Goal: Information Seeking & Learning: Learn about a topic

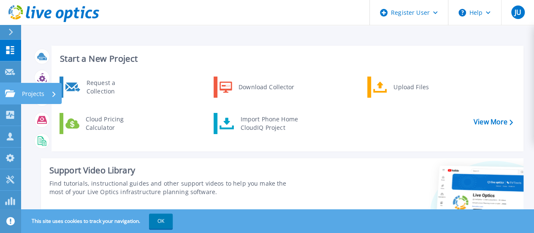
click at [9, 93] on icon at bounding box center [10, 93] width 10 height 7
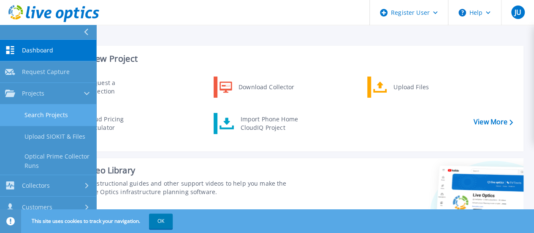
click at [59, 114] on link "Search Projects" at bounding box center [48, 115] width 96 height 22
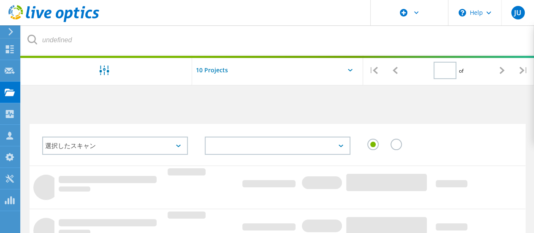
type input "1"
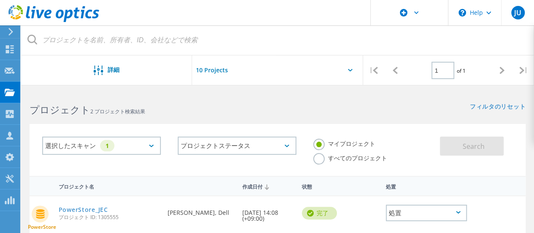
scroll to position [84, 0]
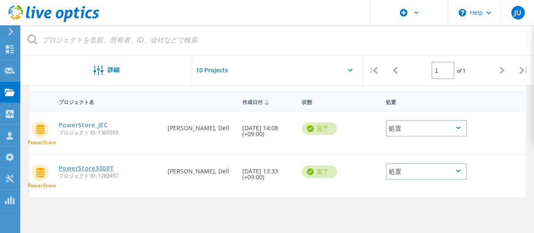
click at [95, 166] on link "PowerStore3000T" at bounding box center [86, 168] width 55 height 6
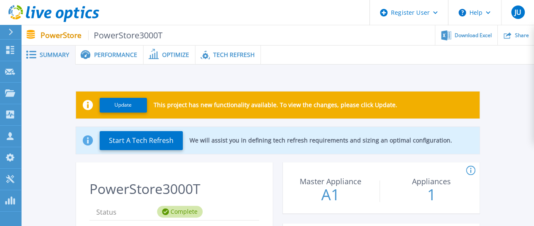
click at [239, 56] on span "Tech Refresh" at bounding box center [233, 55] width 41 height 6
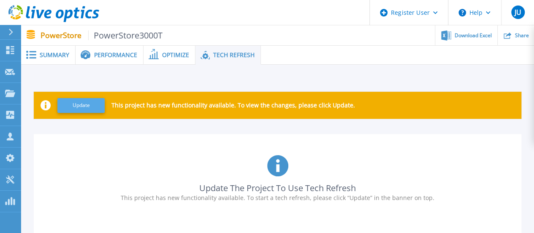
click at [95, 107] on button "Update" at bounding box center [80, 105] width 47 height 15
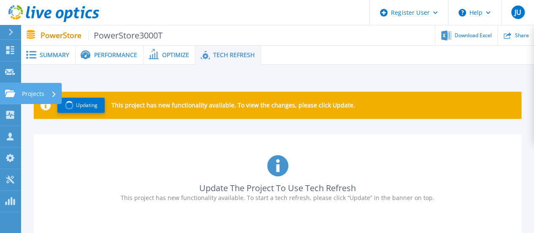
click at [6, 95] on icon at bounding box center [10, 93] width 10 height 7
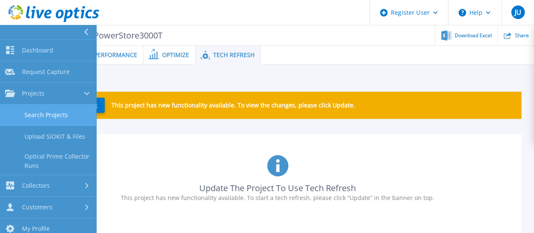
click at [61, 113] on link "Search Projects" at bounding box center [48, 115] width 96 height 22
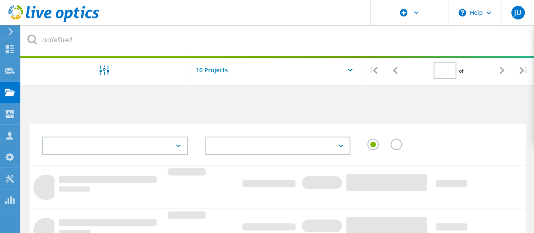
type input "1"
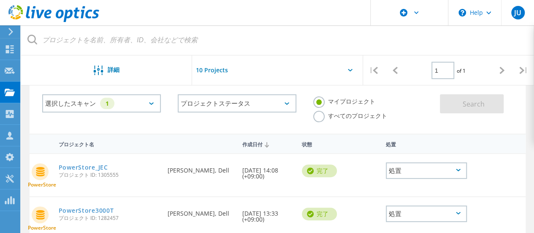
scroll to position [84, 0]
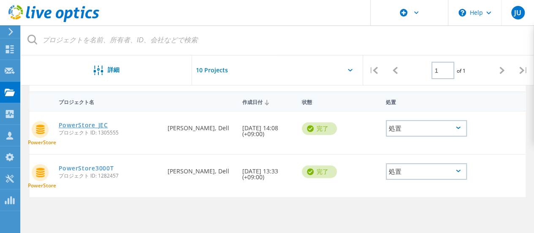
click at [86, 125] on link "PowerStore_JEC" at bounding box center [83, 125] width 49 height 6
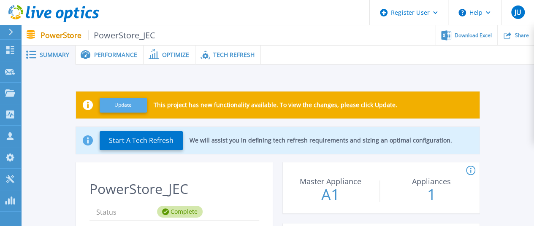
click at [125, 99] on button "Update" at bounding box center [123, 105] width 47 height 15
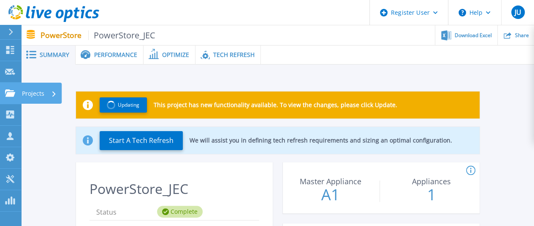
click at [4, 89] on link "Projects Projects" at bounding box center [10, 94] width 21 height 22
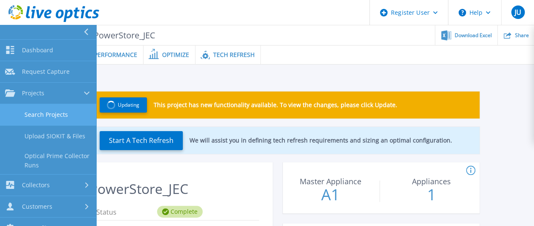
click at [63, 111] on link "Search Projects" at bounding box center [48, 115] width 96 height 22
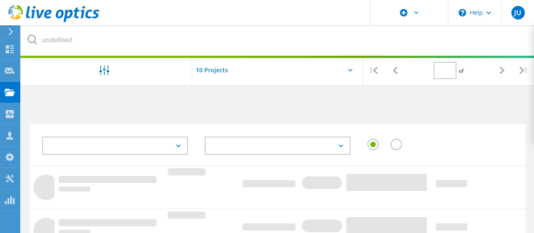
type input "1"
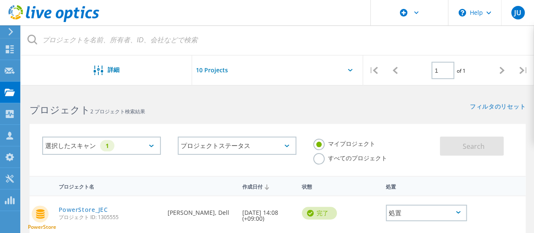
click at [150, 146] on icon at bounding box center [151, 145] width 5 height 3
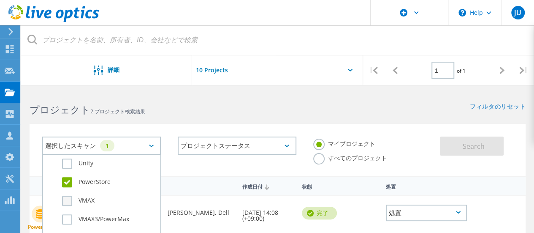
scroll to position [211, 0]
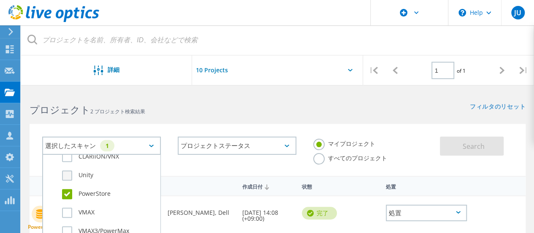
click at [68, 174] on label "Unity" at bounding box center [109, 175] width 94 height 10
click at [0, 0] on input "Unity" at bounding box center [0, 0] width 0 height 0
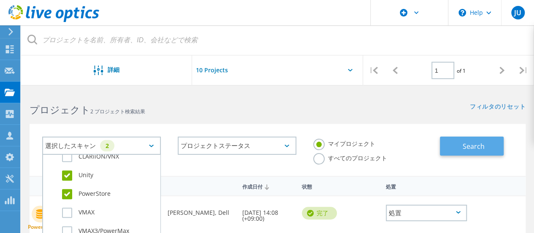
click at [458, 147] on button "Search" at bounding box center [472, 145] width 64 height 19
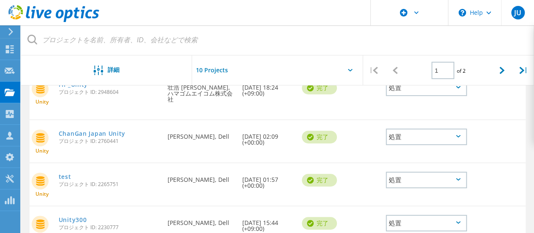
scroll to position [127, 0]
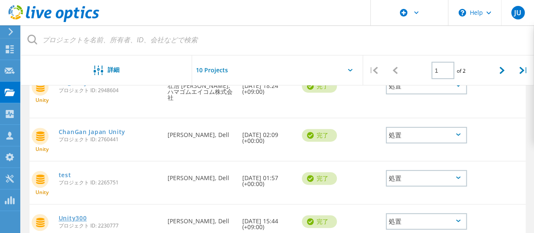
click at [79, 215] on link "Unity300" at bounding box center [73, 218] width 28 height 6
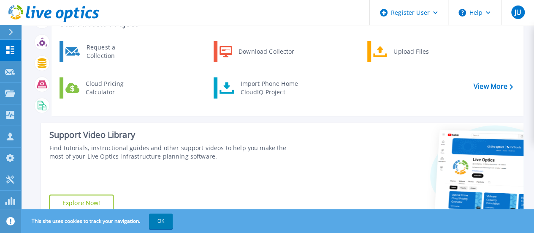
scroll to position [84, 0]
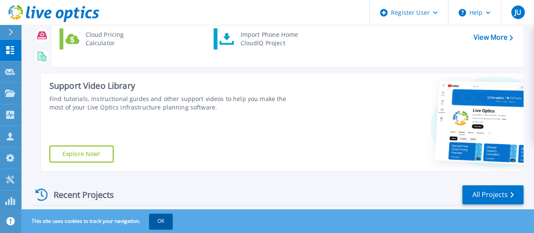
click at [161, 217] on button "OK" at bounding box center [161, 220] width 24 height 15
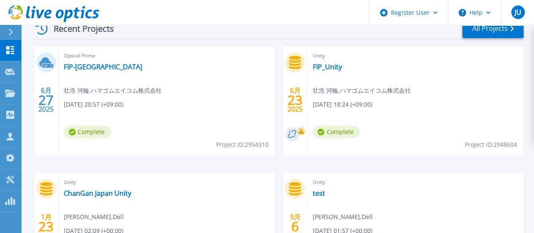
scroll to position [169, 0]
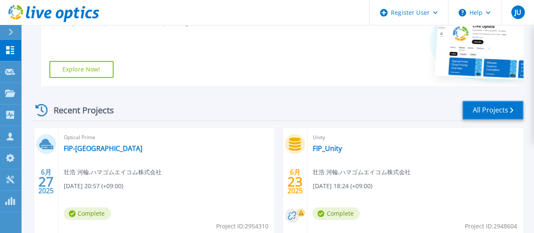
click at [495, 111] on link "All Projects" at bounding box center [492, 110] width 61 height 19
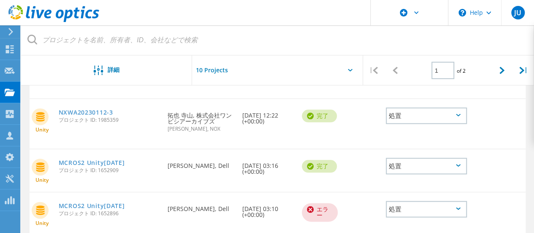
scroll to position [446, 0]
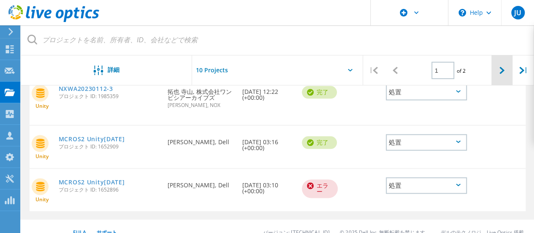
click at [505, 71] on div at bounding box center [503, 70] width 22 height 30
type input "2"
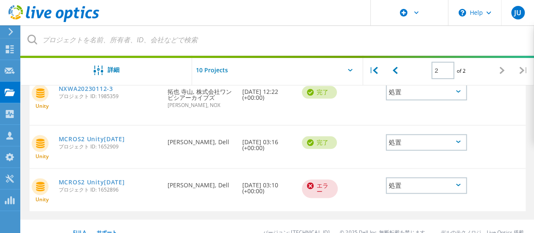
scroll to position [213, 0]
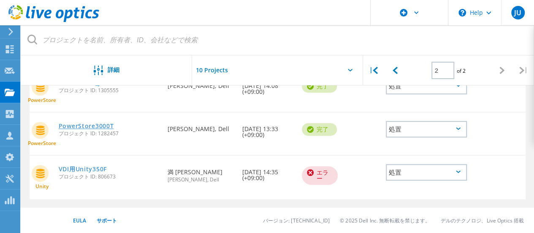
click at [93, 124] on link "PowerStore3000T" at bounding box center [86, 126] width 55 height 6
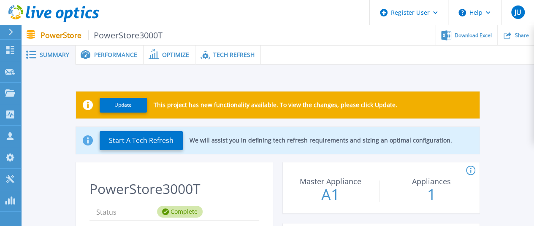
click at [231, 52] on span "Tech Refresh" at bounding box center [233, 55] width 41 height 6
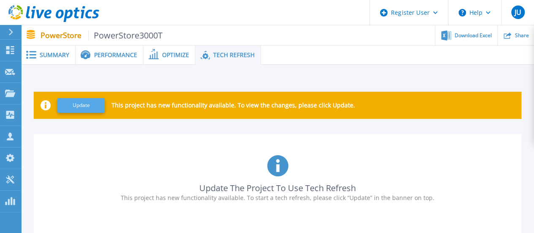
click at [79, 106] on button "Update" at bounding box center [80, 105] width 47 height 15
click at [63, 55] on span "Summary" at bounding box center [55, 55] width 30 height 6
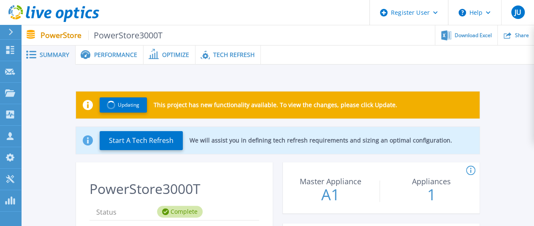
click at [108, 53] on span "Performance" at bounding box center [115, 55] width 43 height 6
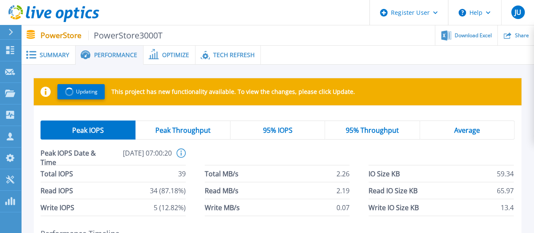
click at [180, 52] on span "Optimize" at bounding box center [175, 55] width 27 height 6
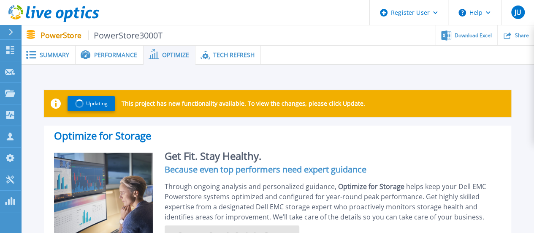
click at [226, 50] on div "Tech Refresh" at bounding box center [228, 55] width 65 height 19
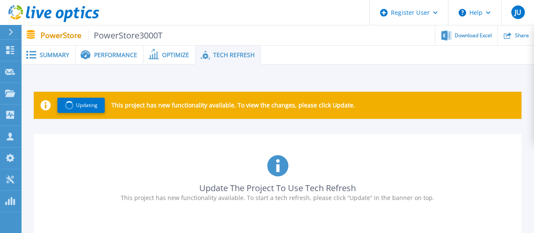
click at [154, 51] on icon at bounding box center [154, 54] width 10 height 10
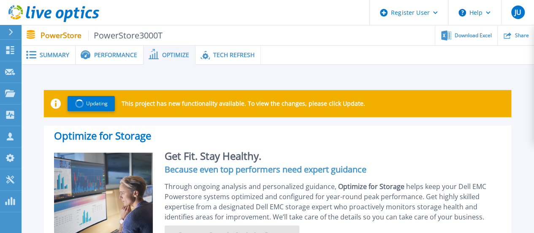
click at [61, 57] on span "Summary" at bounding box center [55, 55] width 30 height 6
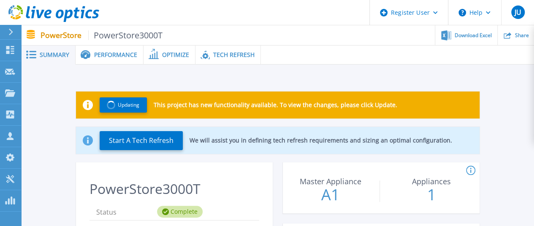
click at [132, 54] on span "Performance" at bounding box center [115, 55] width 43 height 6
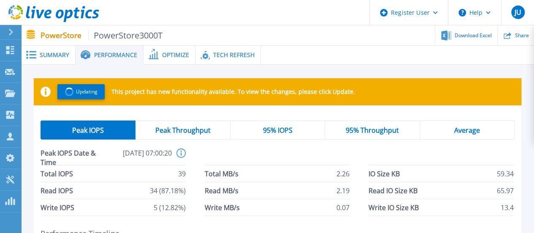
click at [52, 55] on span "Summary" at bounding box center [55, 55] width 30 height 6
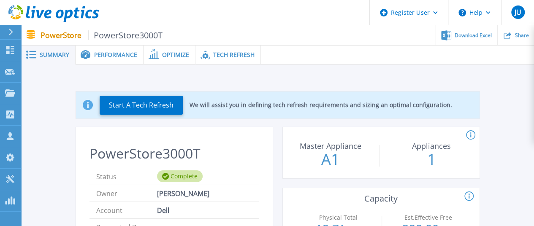
click at [229, 52] on span "Tech Refresh" at bounding box center [233, 55] width 41 height 6
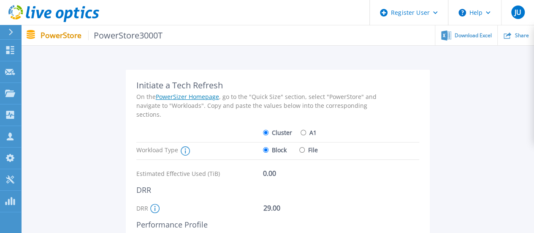
scroll to position [84, 0]
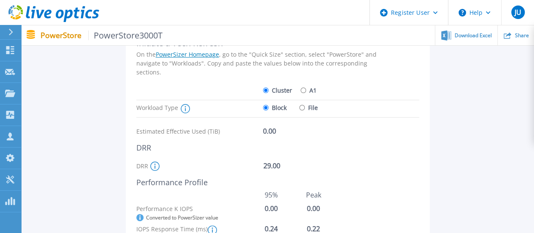
click at [304, 92] on input "A1" at bounding box center [303, 89] width 5 height 5
radio input "true"
click at [272, 92] on label "Cluster" at bounding box center [277, 90] width 29 height 15
click at [269, 92] on input "Cluster" at bounding box center [265, 89] width 5 height 5
radio input "true"
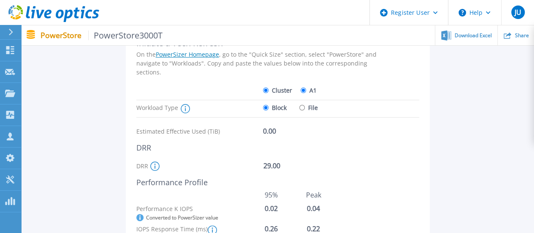
radio input "false"
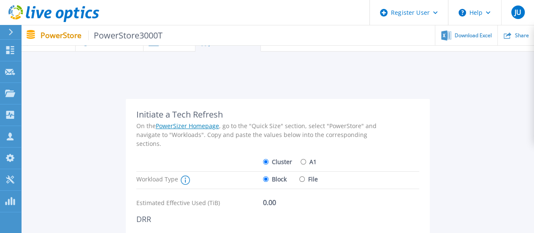
scroll to position [0, 0]
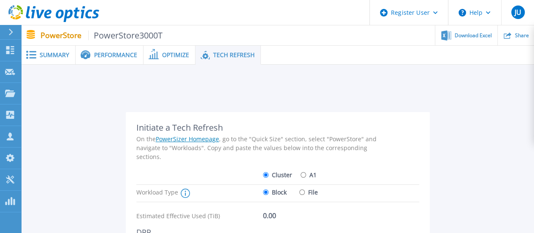
click at [170, 50] on div "Optimize" at bounding box center [170, 55] width 52 height 19
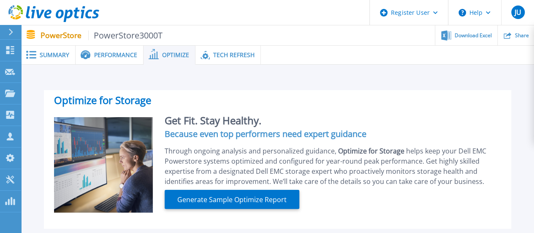
click at [123, 56] on span "Performance" at bounding box center [115, 55] width 43 height 6
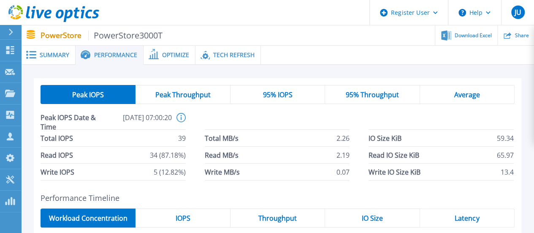
click at [41, 53] on span "Summary" at bounding box center [55, 55] width 30 height 6
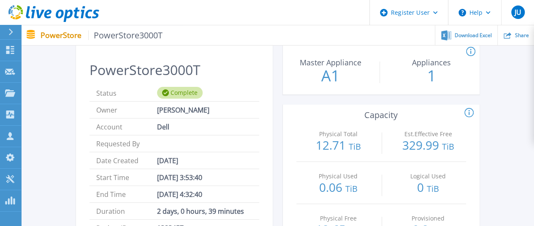
scroll to position [42, 0]
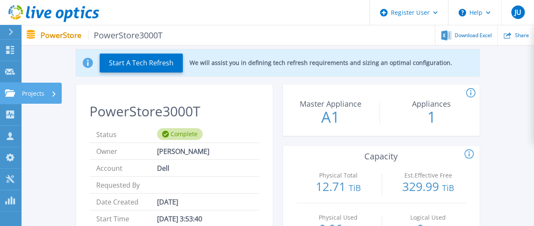
click at [16, 93] on link "Projects Projects" at bounding box center [10, 94] width 21 height 22
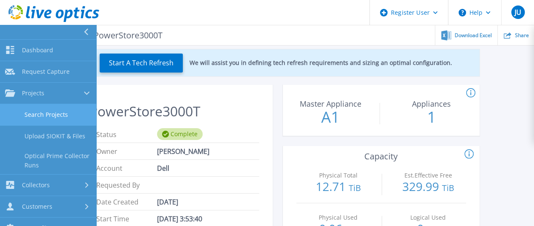
click at [51, 117] on link "Search Projects" at bounding box center [48, 115] width 96 height 22
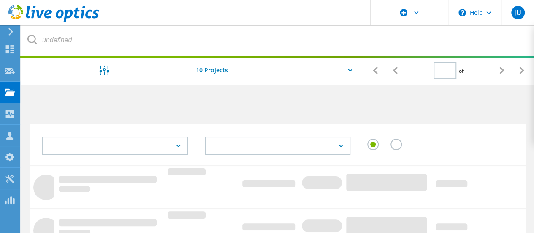
type input "2"
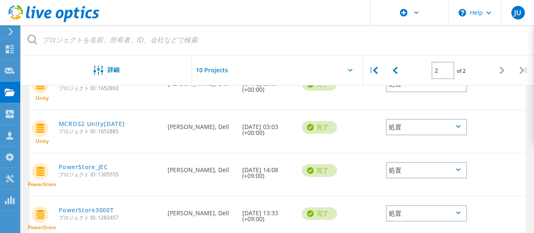
scroll to position [128, 0]
click at [500, 68] on icon at bounding box center [502, 70] width 5 height 7
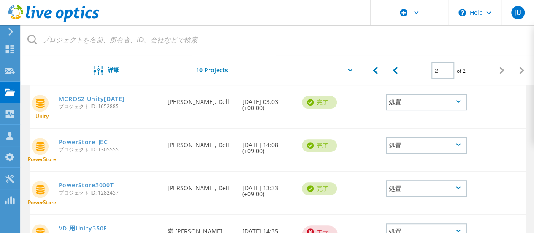
scroll to position [171, 0]
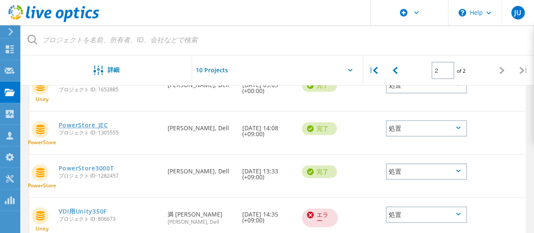
click at [93, 122] on link "PowerStore_JEC" at bounding box center [83, 125] width 49 height 6
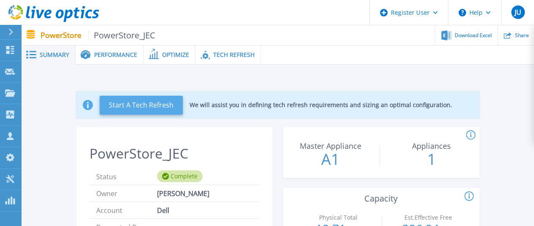
click at [155, 103] on button "Start A Tech Refresh" at bounding box center [141, 105] width 83 height 19
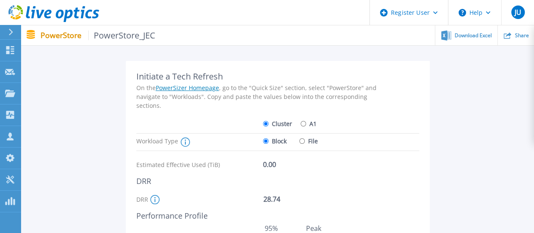
scroll to position [48, 0]
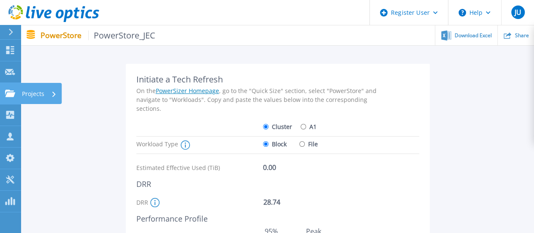
click at [11, 92] on icon at bounding box center [10, 93] width 10 height 7
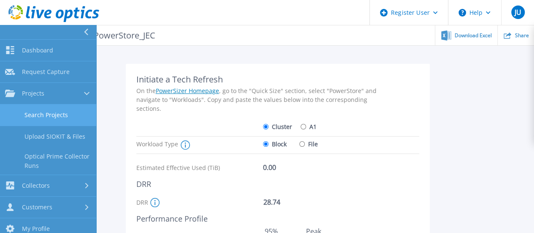
drag, startPoint x: 63, startPoint y: 113, endPoint x: 69, endPoint y: 113, distance: 6.3
click at [63, 113] on link "Search Projects" at bounding box center [48, 115] width 96 height 22
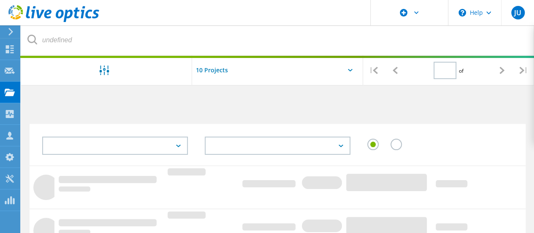
type input "2"
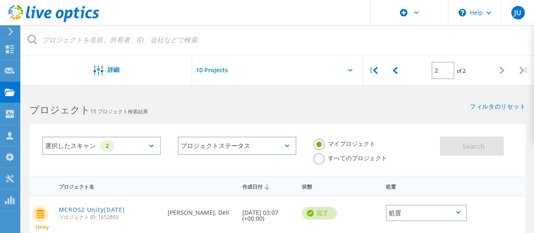
click at [321, 159] on label "すべてのプロジェクト" at bounding box center [350, 157] width 74 height 8
click at [0, 0] on input "すべてのプロジェクト" at bounding box center [0, 0] width 0 height 0
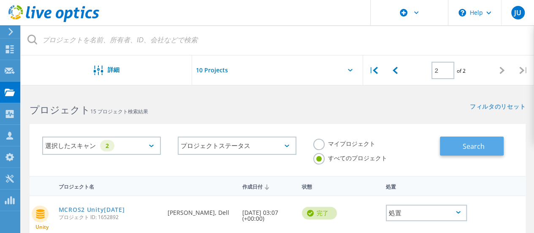
click at [462, 144] on button "Search" at bounding box center [472, 145] width 64 height 19
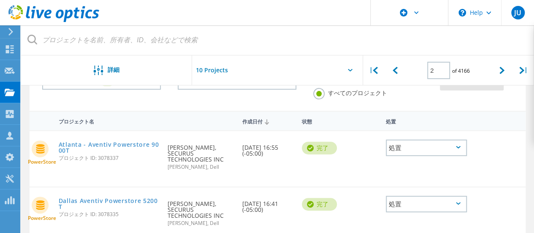
scroll to position [84, 0]
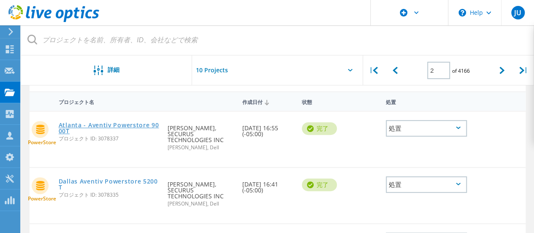
click at [134, 124] on link "Atlanta - Aventiv Powerstore 9000T" at bounding box center [109, 128] width 101 height 12
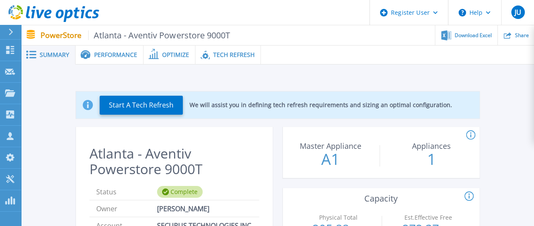
click at [229, 52] on span "Tech Refresh" at bounding box center [233, 55] width 41 height 6
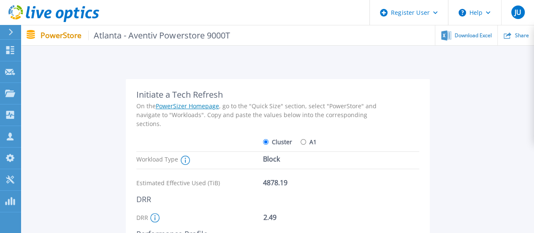
scroll to position [6, 0]
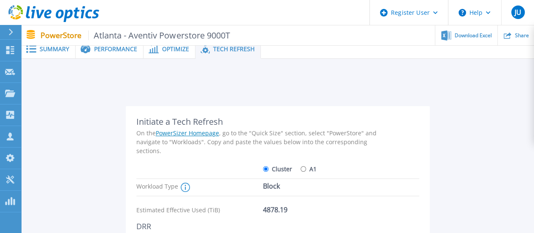
drag, startPoint x: 258, startPoint y: 137, endPoint x: 239, endPoint y: 133, distance: 19.6
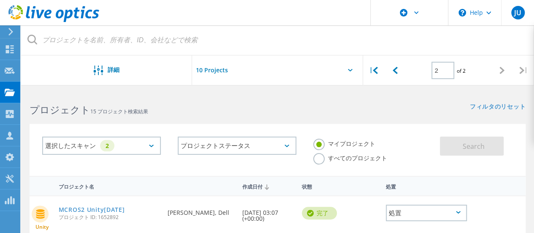
click at [149, 145] on icon at bounding box center [151, 145] width 5 height 3
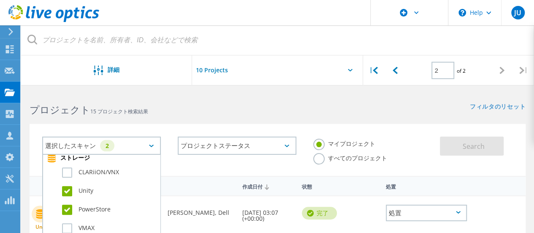
scroll to position [211, 0]
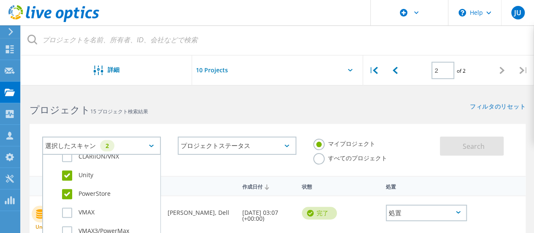
click at [66, 176] on label "Unity" at bounding box center [109, 175] width 94 height 10
click at [0, 0] on input "Unity" at bounding box center [0, 0] width 0 height 0
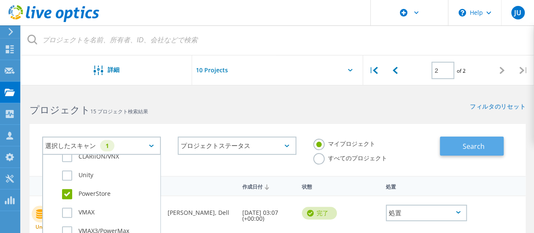
click at [487, 150] on button "Search" at bounding box center [472, 145] width 64 height 19
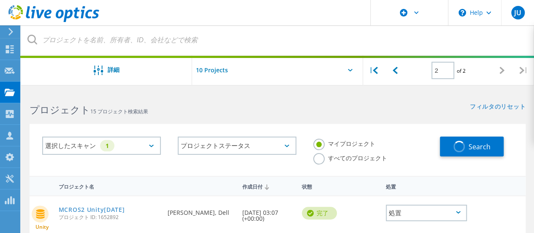
type input "1"
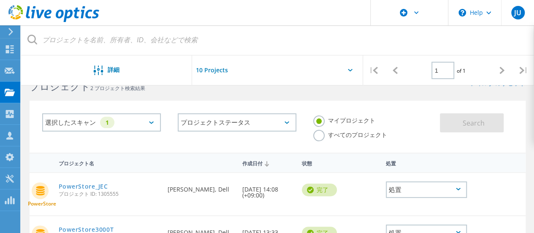
scroll to position [0, 0]
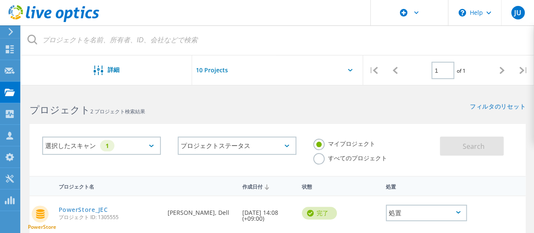
click at [319, 139] on label "マイプロジェクト" at bounding box center [344, 143] width 62 height 8
click at [0, 0] on input "マイプロジェクト" at bounding box center [0, 0] width 0 height 0
click at [320, 161] on label "すべてのプロジェクト" at bounding box center [350, 157] width 74 height 8
click at [0, 0] on input "すべてのプロジェクト" at bounding box center [0, 0] width 0 height 0
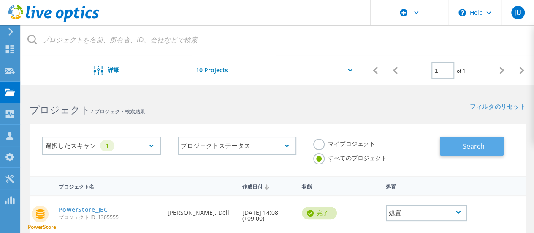
click at [481, 146] on span "Search" at bounding box center [474, 145] width 22 height 9
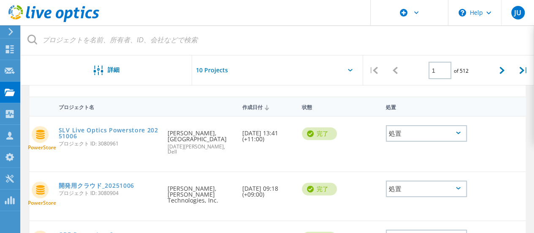
scroll to position [84, 0]
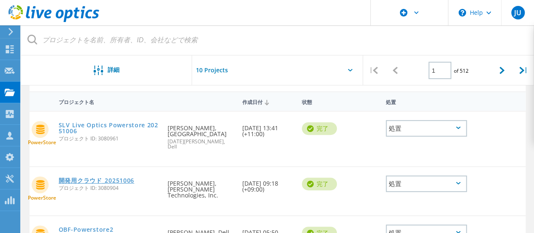
click at [110, 177] on link "開発用クラウド_20251006" at bounding box center [97, 180] width 76 height 6
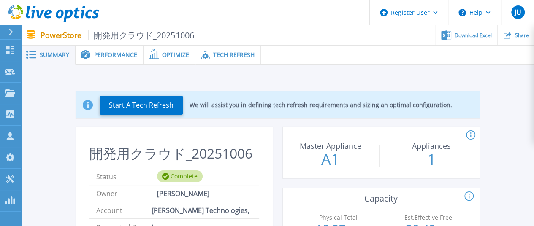
click at [120, 56] on span "Performance" at bounding box center [115, 55] width 43 height 6
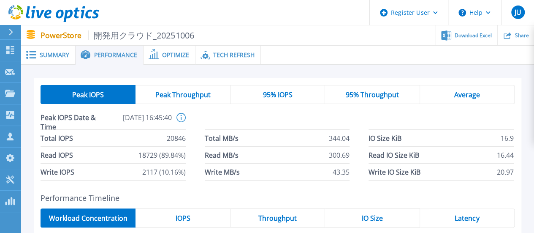
click at [197, 100] on div "Peak Throughput" at bounding box center [183, 94] width 95 height 19
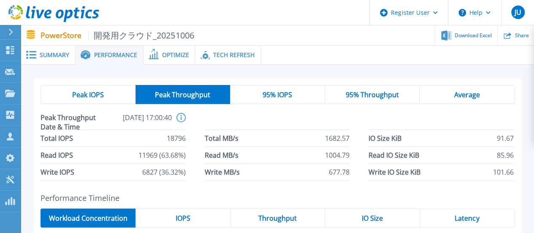
click at [88, 97] on span "Peak IOPS" at bounding box center [88, 94] width 32 height 7
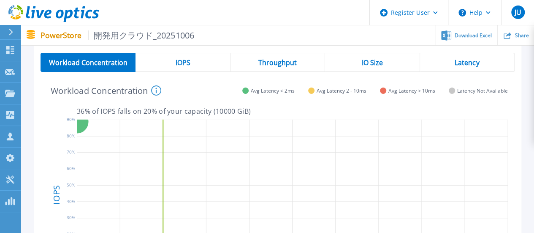
scroll to position [169, 0]
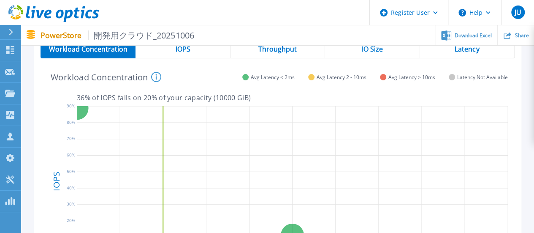
click at [326, 169] on icon at bounding box center [292, 181] width 431 height 158
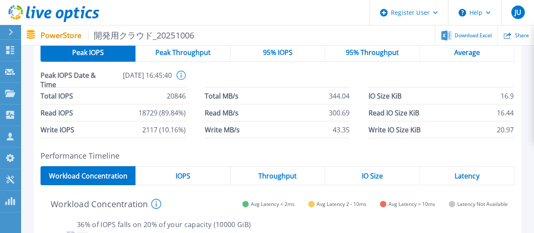
scroll to position [0, 0]
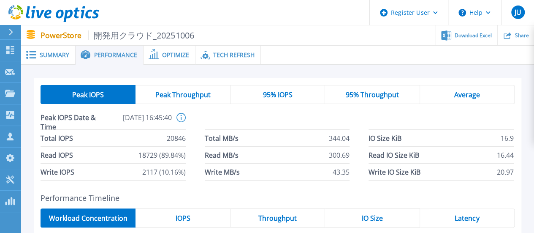
click at [228, 58] on span "Tech Refresh" at bounding box center [233, 55] width 41 height 6
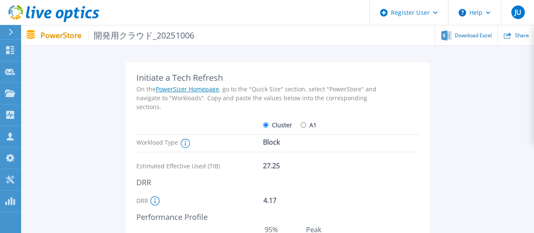
scroll to position [42, 0]
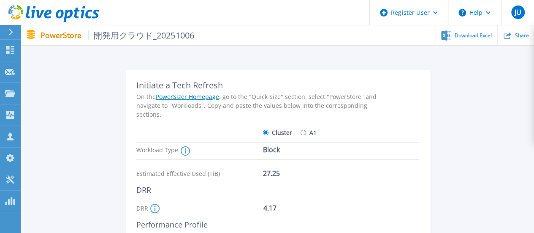
click at [303, 132] on input "A1" at bounding box center [303, 132] width 5 height 5
radio input "true"
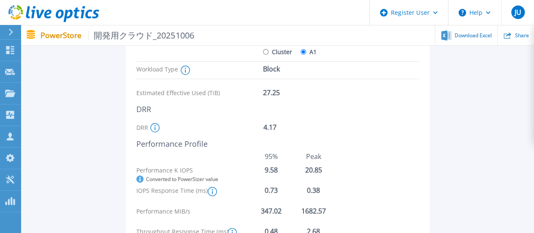
scroll to position [127, 0]
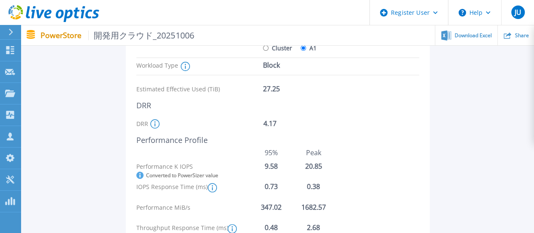
click at [267, 52] on label "Cluster" at bounding box center [277, 48] width 29 height 15
click at [267, 51] on input "Cluster" at bounding box center [265, 47] width 5 height 5
radio input "true"
radio input "false"
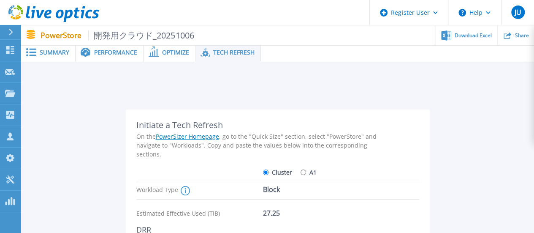
scroll to position [0, 0]
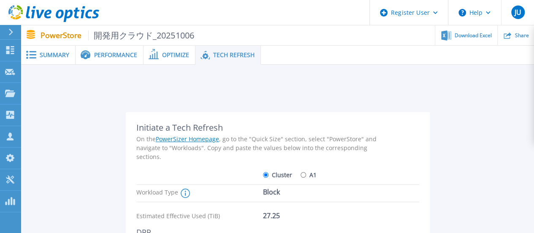
click at [175, 52] on span "Optimize" at bounding box center [175, 55] width 27 height 6
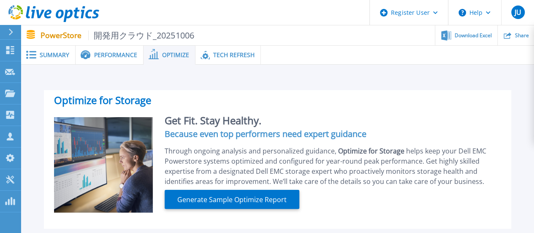
click at [123, 52] on span "Performance" at bounding box center [115, 55] width 43 height 6
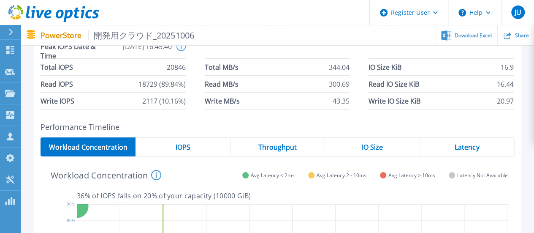
scroll to position [84, 0]
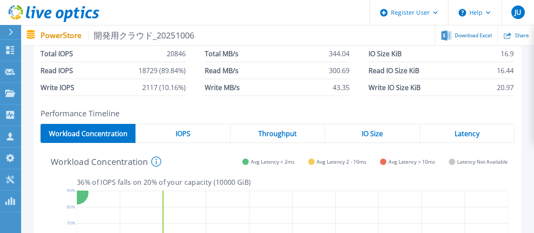
click at [196, 129] on div "IOPS" at bounding box center [183, 133] width 95 height 19
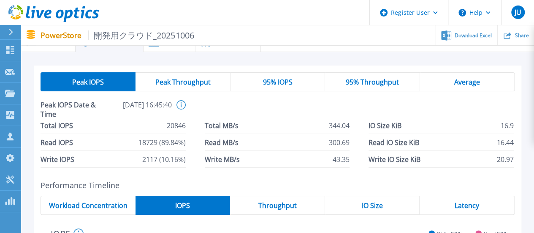
scroll to position [0, 0]
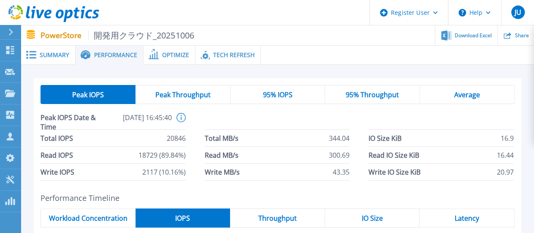
click at [152, 56] on icon at bounding box center [154, 54] width 10 height 10
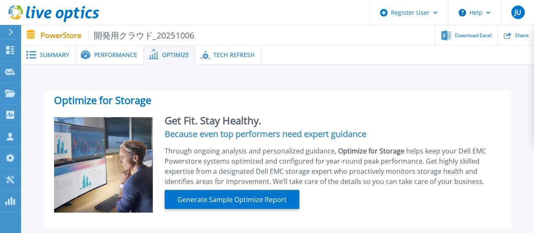
click at [228, 56] on span "Tech Refresh" at bounding box center [233, 55] width 41 height 6
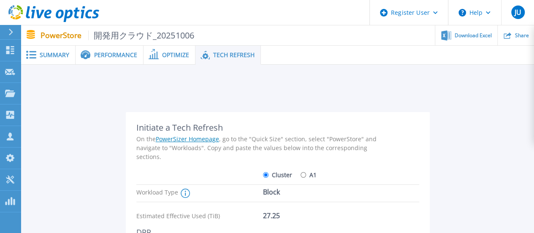
click at [54, 54] on span "Summary" at bounding box center [55, 55] width 30 height 6
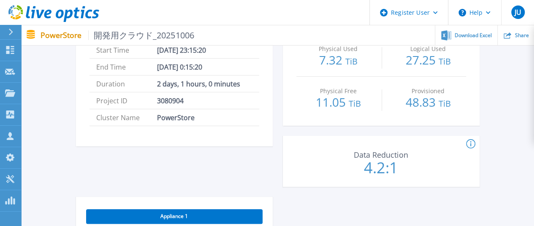
scroll to position [169, 0]
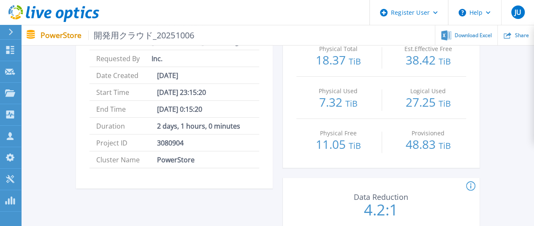
click at [473, 183] on icon at bounding box center [470, 187] width 9 height 10
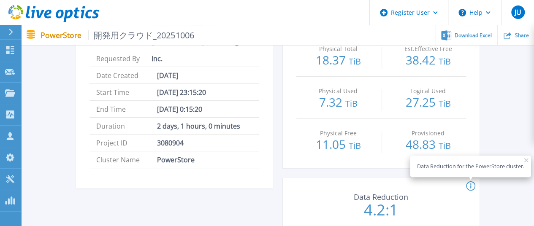
click at [525, 161] on icon at bounding box center [527, 160] width 4 height 4
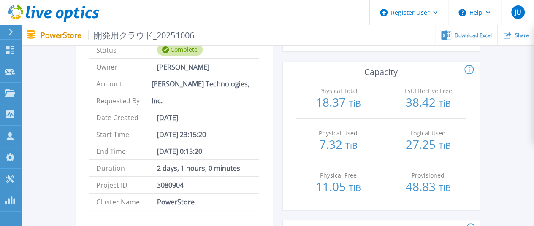
scroll to position [84, 0]
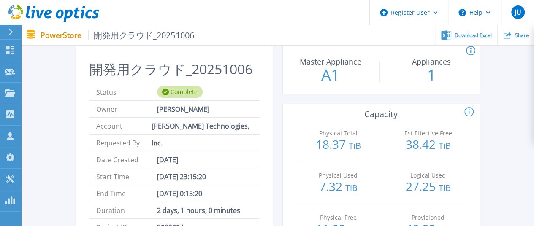
drag, startPoint x: 506, startPoint y: 162, endPoint x: 495, endPoint y: 164, distance: 11.2
drag, startPoint x: 495, startPoint y: 164, endPoint x: 499, endPoint y: 167, distance: 4.6
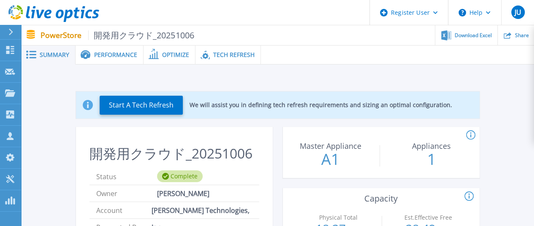
scroll to position [0, 0]
click at [17, 95] on link "Projects Projects" at bounding box center [10, 94] width 21 height 22
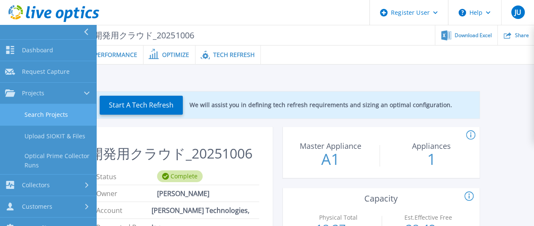
drag, startPoint x: 50, startPoint y: 117, endPoint x: 54, endPoint y: 119, distance: 5.1
click at [51, 117] on link "Search Projects" at bounding box center [48, 115] width 96 height 22
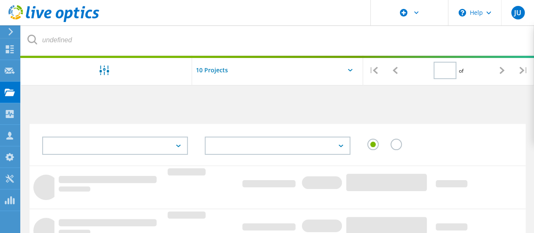
type input "1"
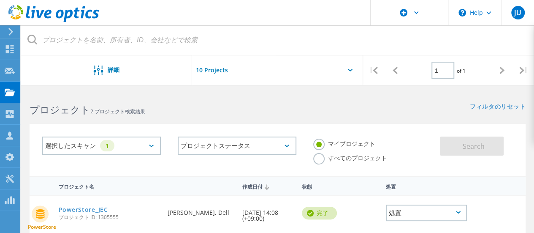
drag, startPoint x: 319, startPoint y: 159, endPoint x: 347, endPoint y: 160, distance: 28.3
click at [321, 160] on label "すべてのプロジェクト" at bounding box center [350, 157] width 74 height 8
click at [0, 0] on input "すべてのプロジェクト" at bounding box center [0, 0] width 0 height 0
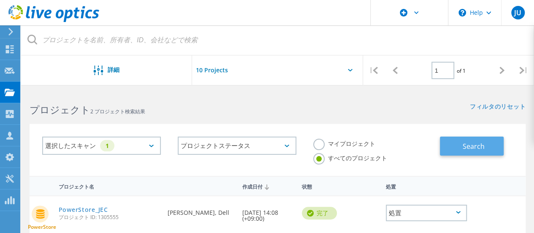
click at [492, 147] on button "Search" at bounding box center [472, 145] width 64 height 19
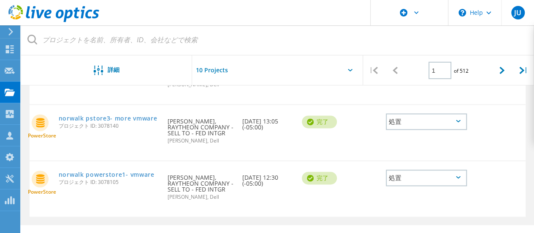
scroll to position [525, 0]
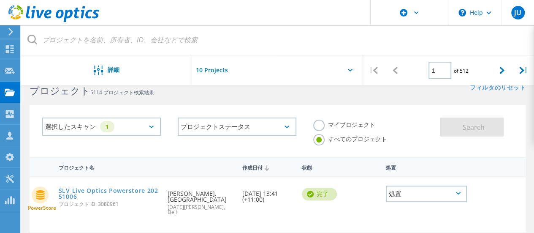
scroll to position [0, 0]
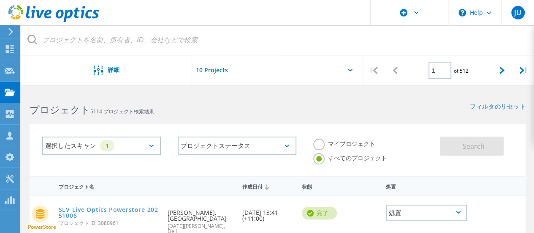
click at [335, 67] on div at bounding box center [277, 72] width 171 height 35
click at [352, 68] on div at bounding box center [277, 72] width 171 height 35
click at [349, 68] on div at bounding box center [277, 72] width 171 height 35
click at [351, 69] on icon at bounding box center [350, 70] width 5 height 3
drag, startPoint x: 351, startPoint y: 69, endPoint x: 271, endPoint y: 71, distance: 79.4
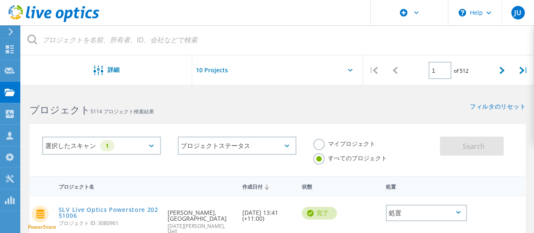
click at [350, 70] on icon at bounding box center [350, 70] width 5 height 3
click at [209, 71] on input "text" at bounding box center [234, 70] width 84 height 30
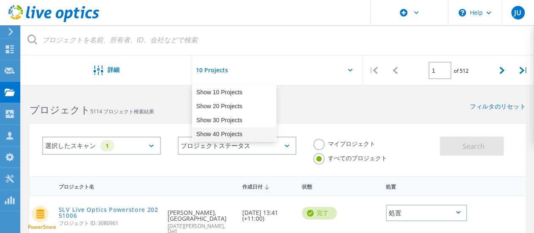
click at [228, 134] on div "Show 40 Projects" at bounding box center [235, 134] width 84 height 14
type input "Show 40 Projects"
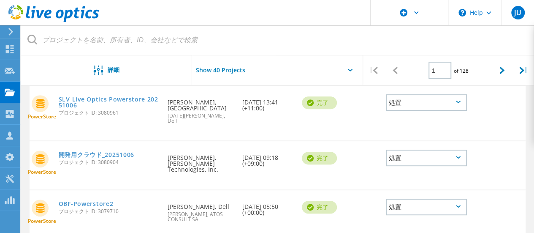
scroll to position [54, 0]
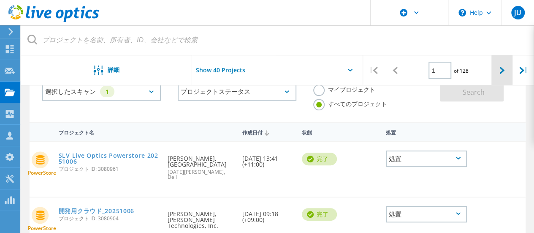
click at [509, 71] on div at bounding box center [503, 70] width 22 height 30
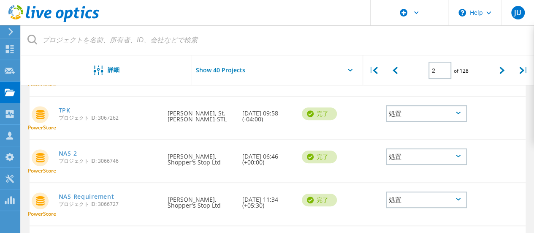
scroll to position [1786, 0]
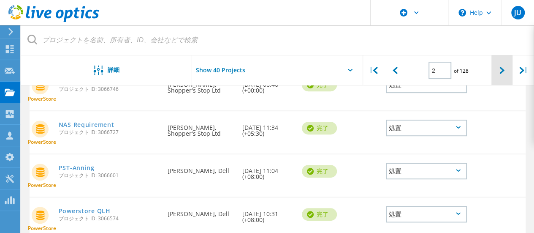
click at [503, 73] on icon at bounding box center [502, 70] width 5 height 7
type input "3"
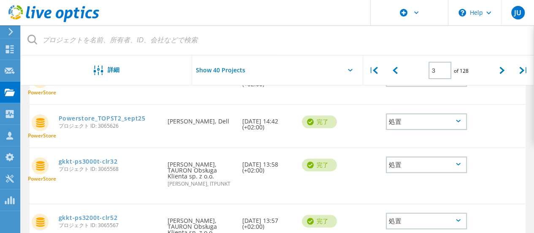
scroll to position [0, 0]
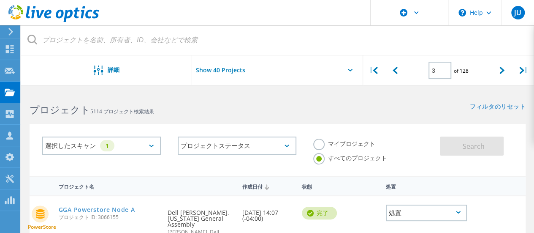
click at [137, 145] on div "選択したスキャン 1" at bounding box center [101, 145] width 119 height 18
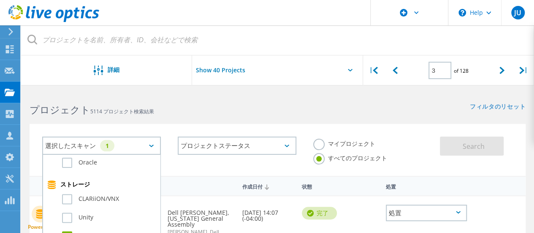
scroll to position [211, 0]
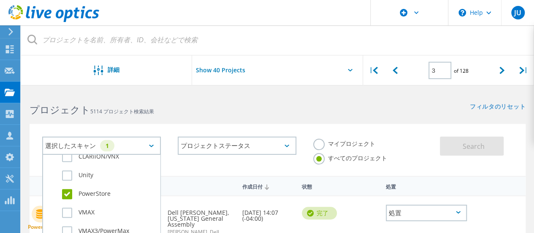
click at [68, 193] on label "PowerStore" at bounding box center [109, 194] width 94 height 10
click at [0, 0] on input "PowerStore" at bounding box center [0, 0] width 0 height 0
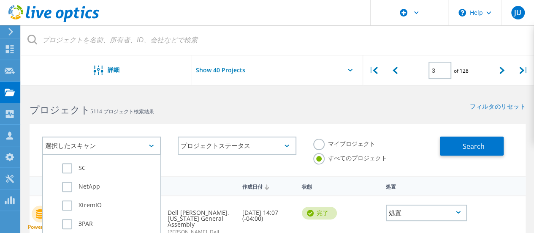
scroll to position [338, 0]
click at [69, 179] on label "NetApp" at bounding box center [109, 179] width 94 height 10
click at [0, 0] on input "NetApp" at bounding box center [0, 0] width 0 height 0
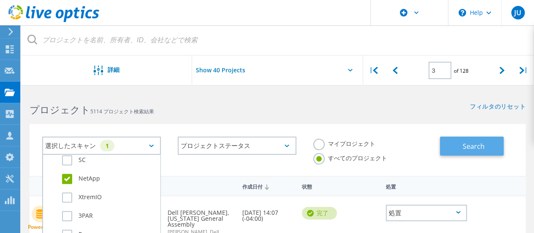
click at [477, 145] on span "Search" at bounding box center [474, 145] width 22 height 9
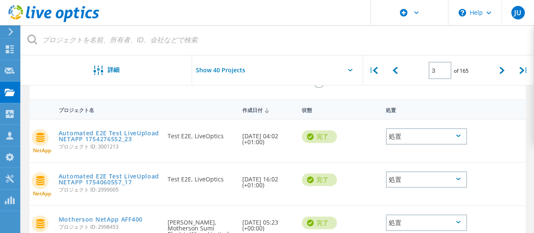
scroll to position [84, 0]
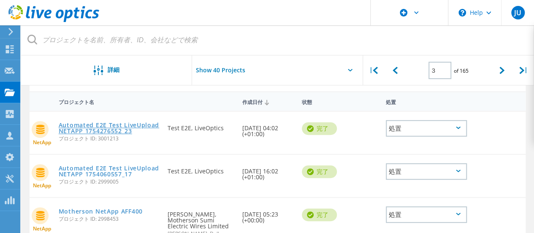
click at [122, 130] on link "Automated E2E Test LiveUpload NETAPP 1754276552_23" at bounding box center [109, 128] width 101 height 12
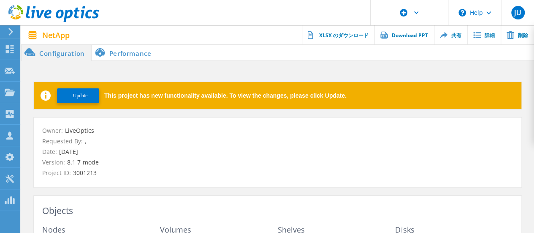
click at [139, 53] on li "Performance" at bounding box center [125, 52] width 66 height 17
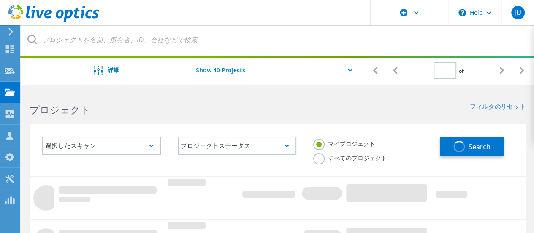
type input "1"
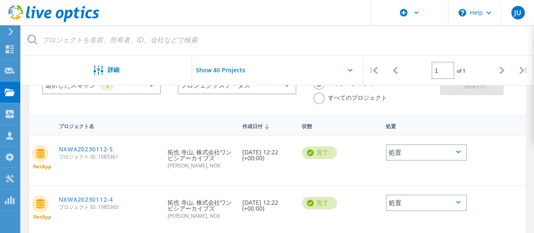
scroll to position [42, 0]
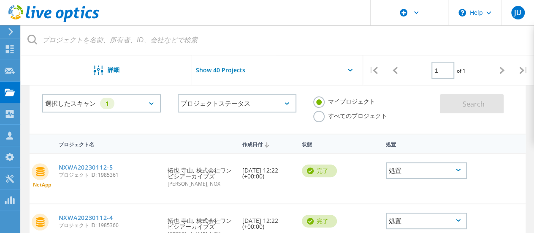
click at [320, 115] on label "すべてのプロジェクト" at bounding box center [350, 115] width 74 height 8
click at [0, 0] on input "すべてのプロジェクト" at bounding box center [0, 0] width 0 height 0
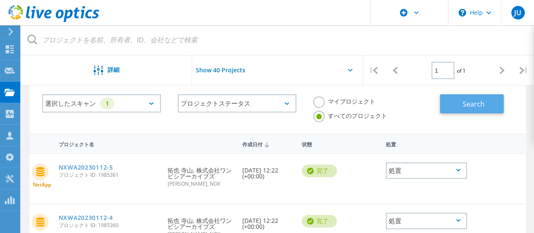
click at [489, 106] on button "Search" at bounding box center [472, 103] width 64 height 19
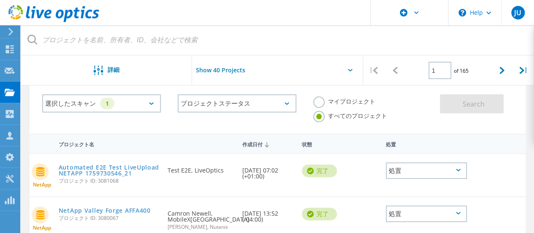
drag, startPoint x: 323, startPoint y: 103, endPoint x: 359, endPoint y: 101, distance: 35.9
click at [323, 102] on label "マイプロジェクト" at bounding box center [344, 100] width 62 height 8
click at [0, 0] on input "マイプロジェクト" at bounding box center [0, 0] width 0 height 0
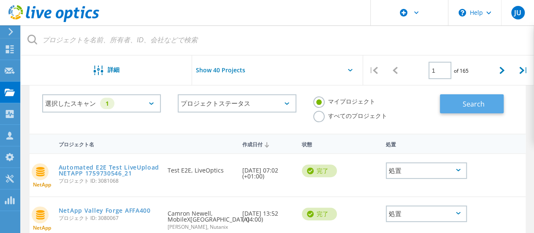
click at [471, 101] on span "Search" at bounding box center [474, 103] width 22 height 9
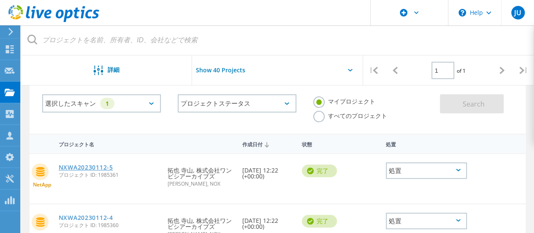
click at [104, 166] on link "NXWA20230112-5" at bounding box center [86, 167] width 54 height 6
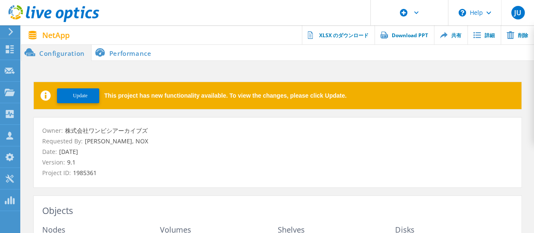
click at [84, 94] on span "Update" at bounding box center [80, 95] width 15 height 6
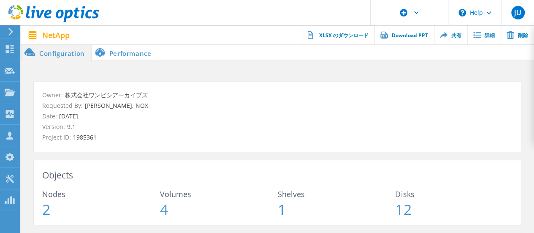
click at [136, 52] on li "Performance" at bounding box center [125, 52] width 66 height 17
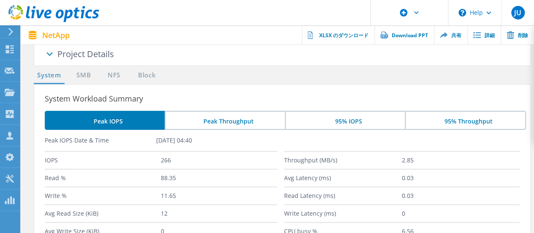
scroll to position [20, 0]
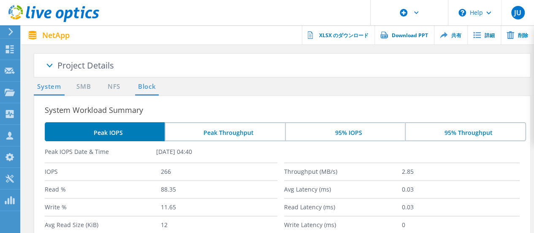
click at [146, 87] on link "Block" at bounding box center [146, 87] width 23 height 11
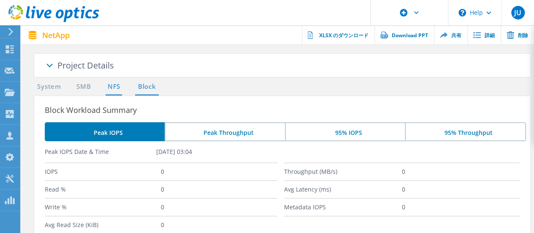
click at [113, 87] on link "NFS" at bounding box center [114, 87] width 16 height 11
click at [90, 86] on link "SMB" at bounding box center [83, 87] width 19 height 11
click at [58, 85] on link "System" at bounding box center [49, 87] width 31 height 11
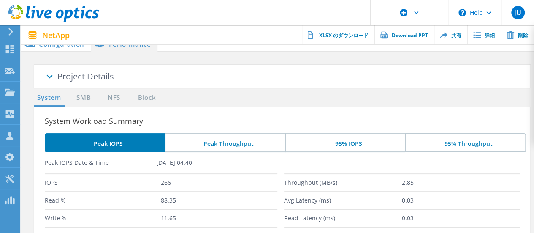
scroll to position [0, 0]
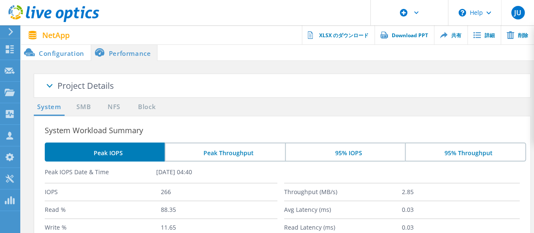
click at [74, 53] on li "Configuration" at bounding box center [56, 52] width 70 height 17
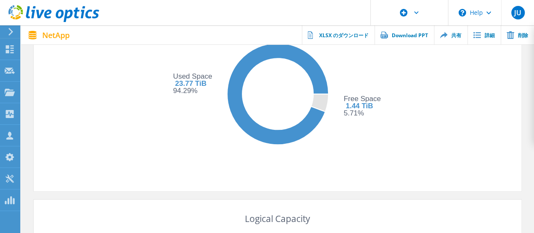
scroll to position [253, 0]
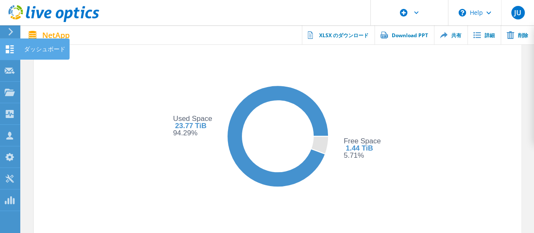
click at [12, 46] on icon at bounding box center [10, 49] width 10 height 8
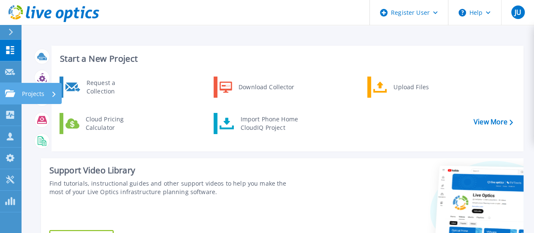
click at [11, 92] on icon at bounding box center [10, 93] width 10 height 7
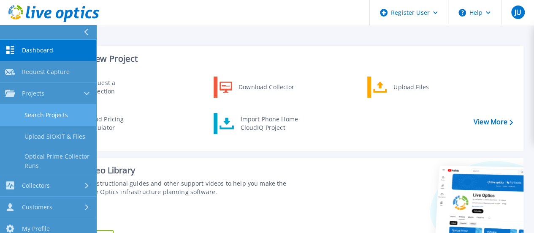
click at [57, 111] on link "Search Projects" at bounding box center [48, 115] width 96 height 22
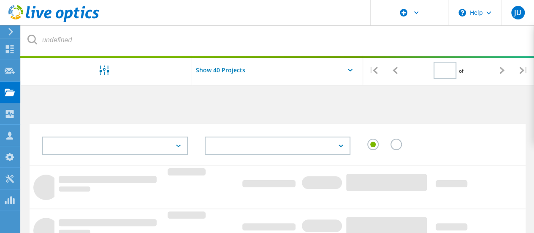
type input "1"
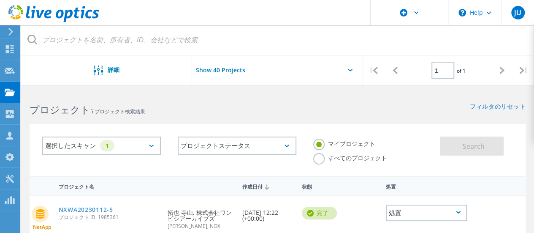
click at [160, 144] on div "選択したスキャン 1" at bounding box center [101, 145] width 119 height 18
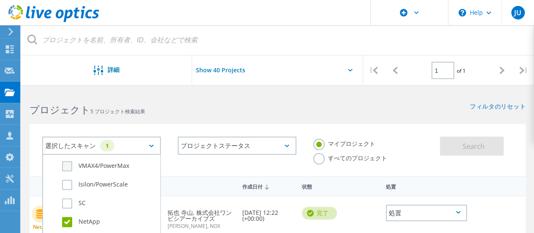
scroll to position [296, 0]
click at [69, 218] on label "NetApp" at bounding box center [109, 221] width 94 height 10
click at [0, 0] on input "NetApp" at bounding box center [0, 0] width 0 height 0
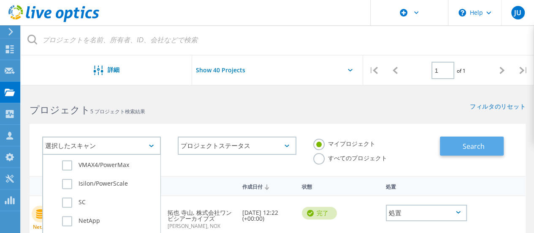
drag, startPoint x: 522, startPoint y: 143, endPoint x: 501, endPoint y: 143, distance: 21.1
click at [522, 143] on div "選択したスキャン サーバ仮想化 Optical Prime AWS Azure Nutanix RVTools Kubernetes Workloads SQ…" at bounding box center [278, 150] width 496 height 52
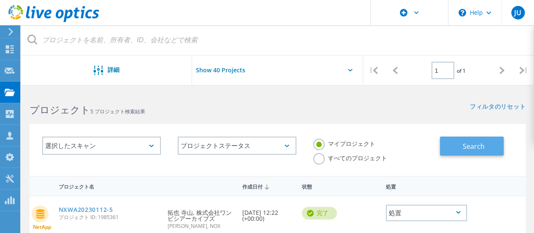
click at [501, 143] on button "Search" at bounding box center [472, 145] width 64 height 19
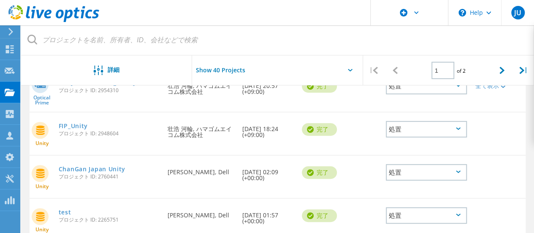
scroll to position [169, 0]
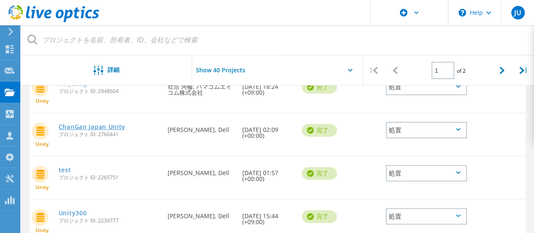
click at [113, 124] on link "ChanGan Japan Unity" at bounding box center [92, 127] width 67 height 6
